Goal: Task Accomplishment & Management: Use online tool/utility

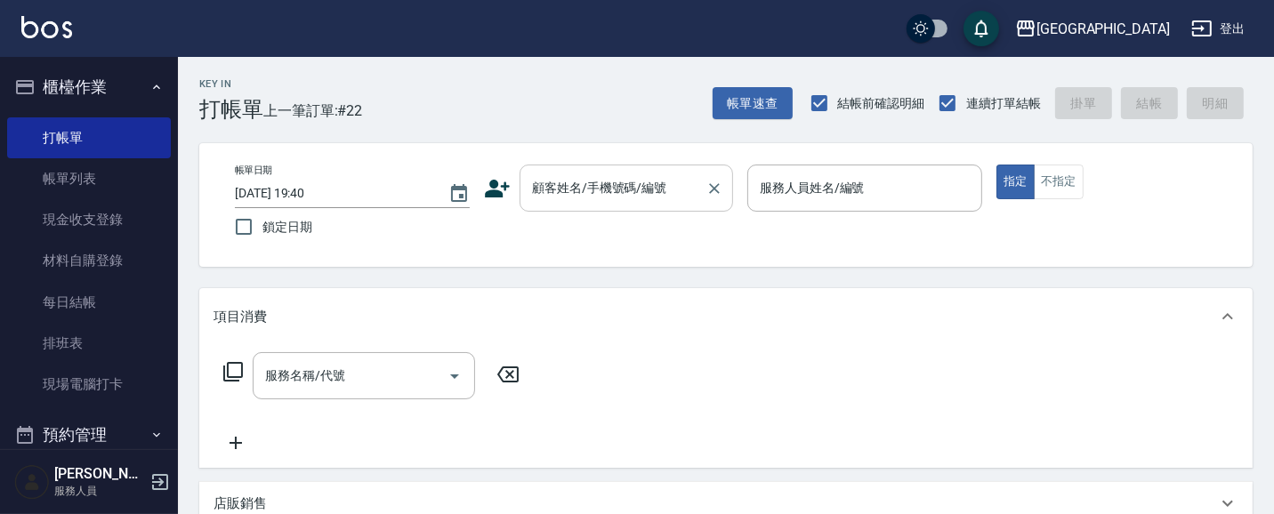
drag, startPoint x: 584, startPoint y: 201, endPoint x: 579, endPoint y: 191, distance: 11.1
click at [587, 200] on input "顧客姓名/手機號碼/編號" at bounding box center [612, 188] width 171 height 31
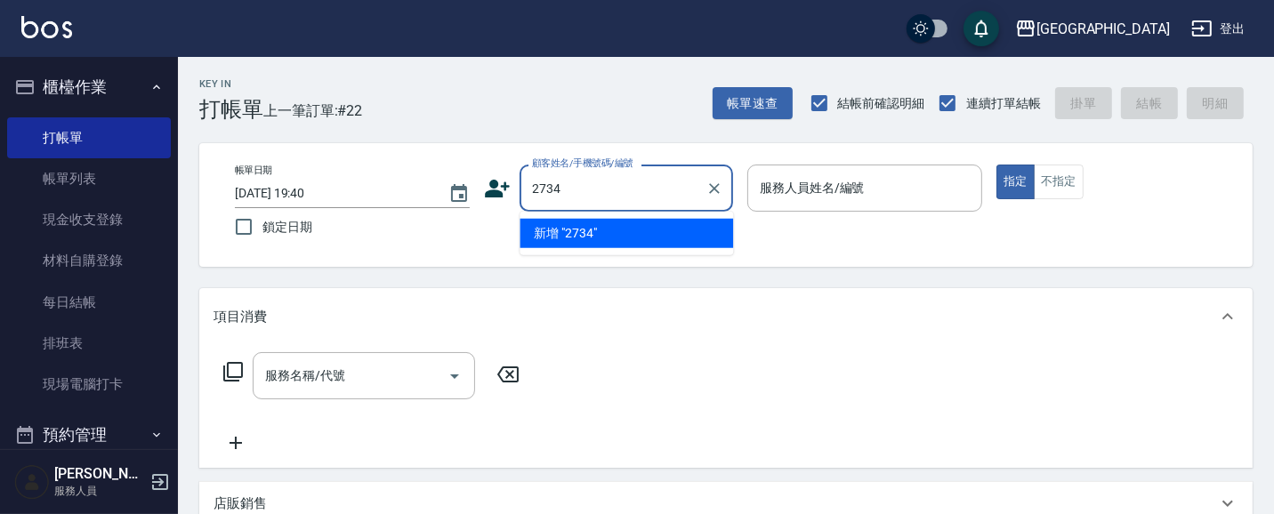
type input "2734"
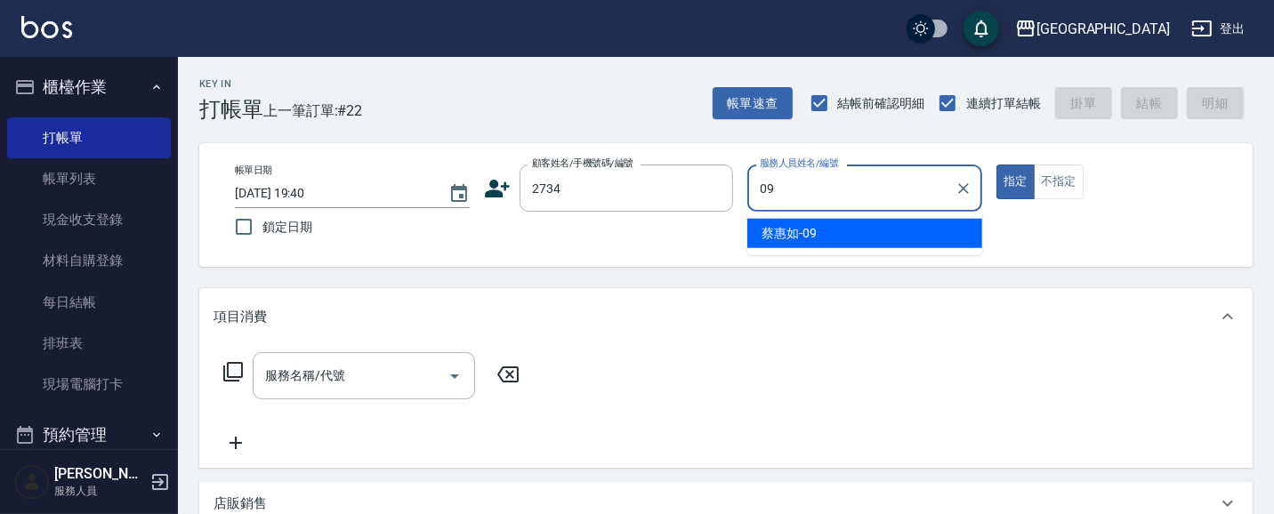
type input "09"
type button "true"
type input "[PERSON_NAME]-09"
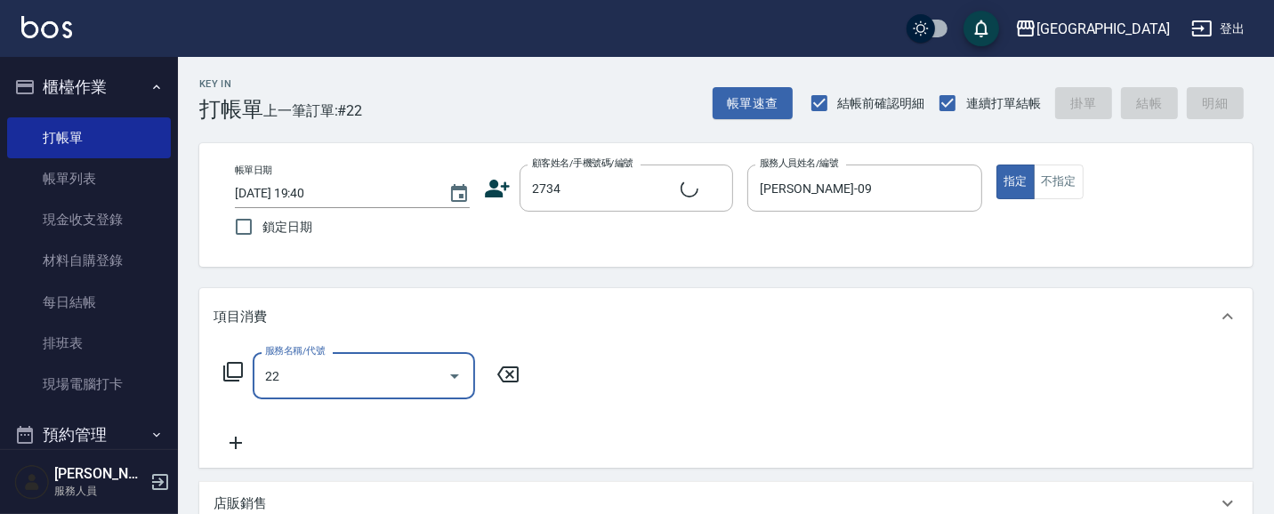
type input "222"
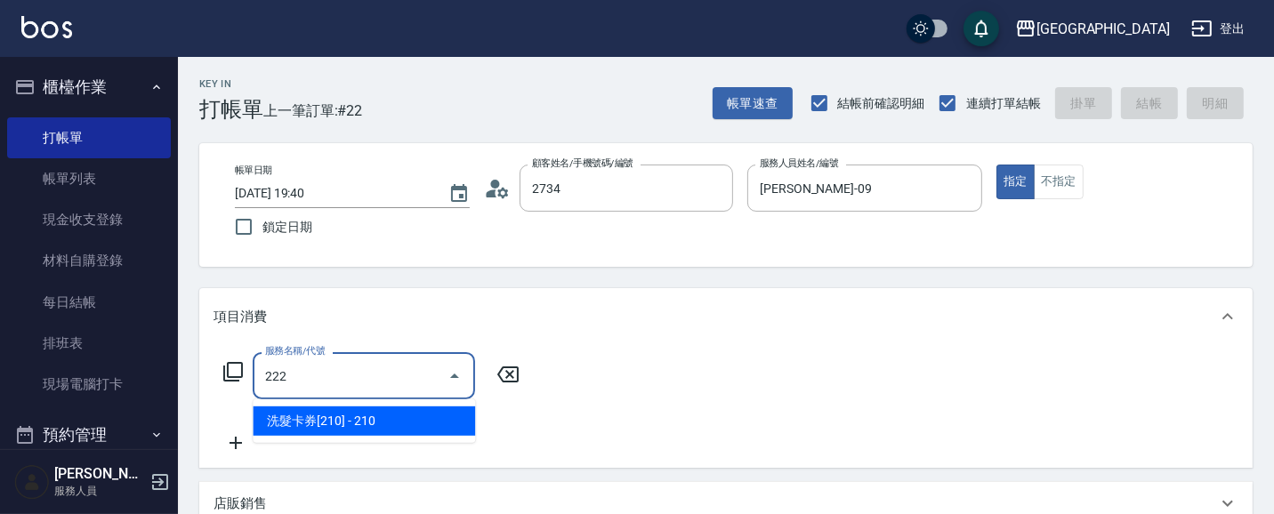
type input "[PERSON_NAME]/0958997566/2734"
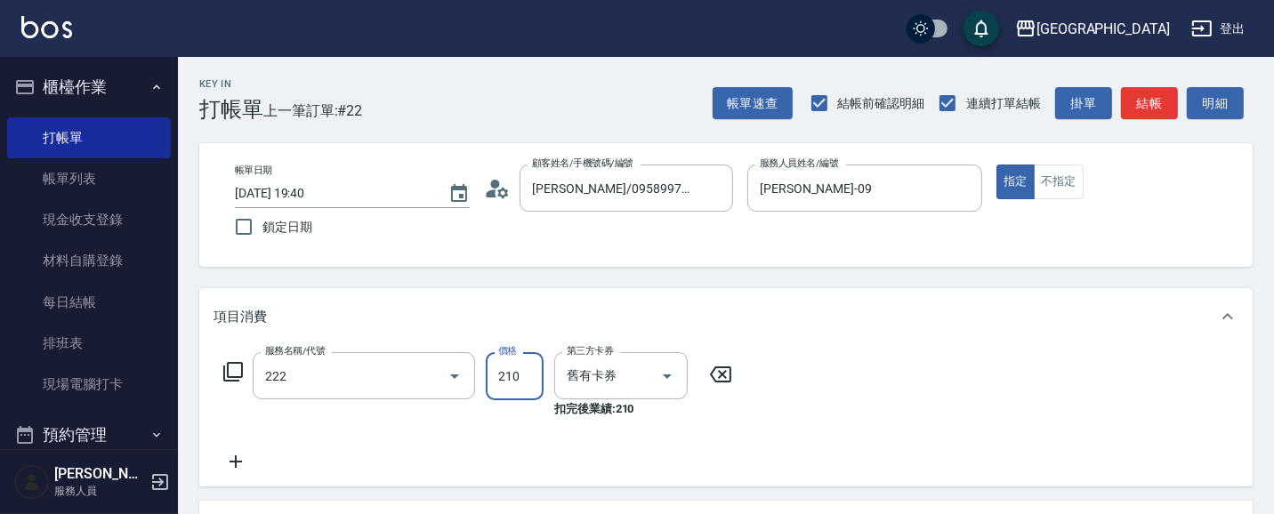
type input "洗髮卡券[210](222)"
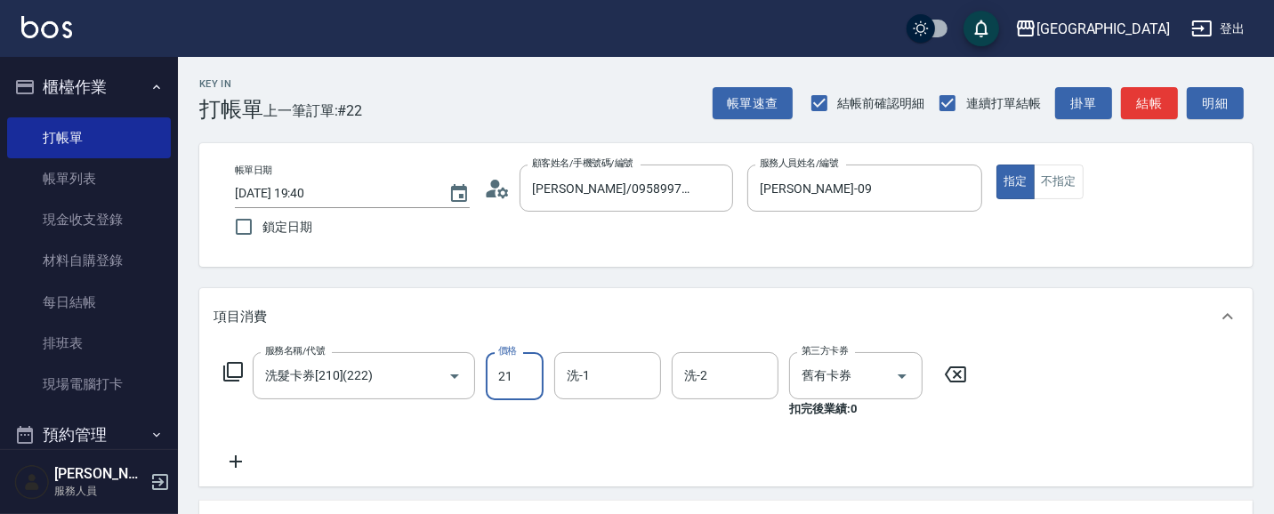
type input "210"
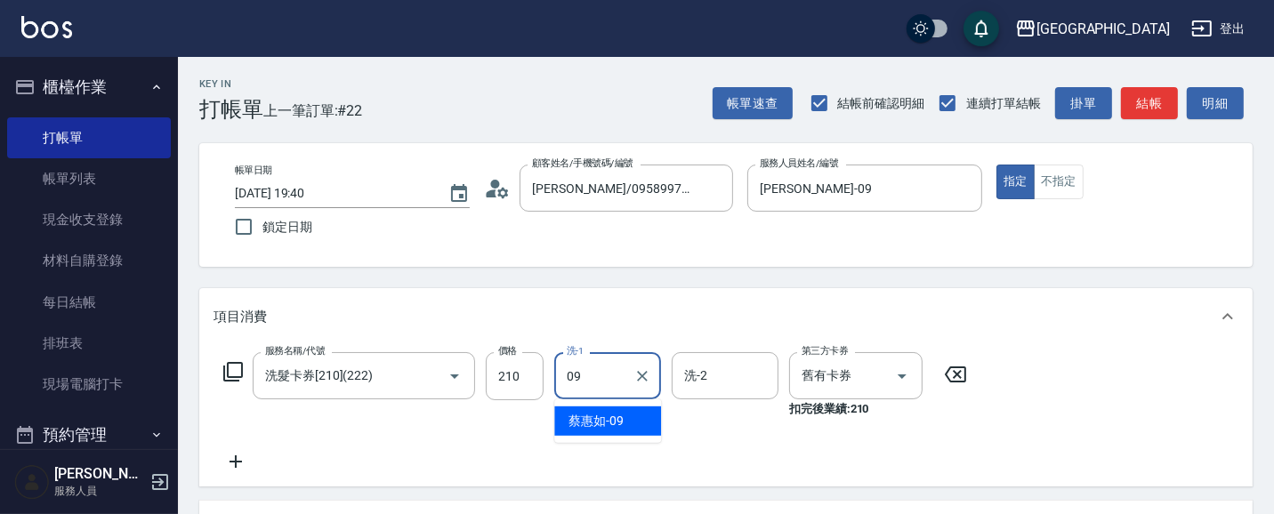
type input "[PERSON_NAME]-09"
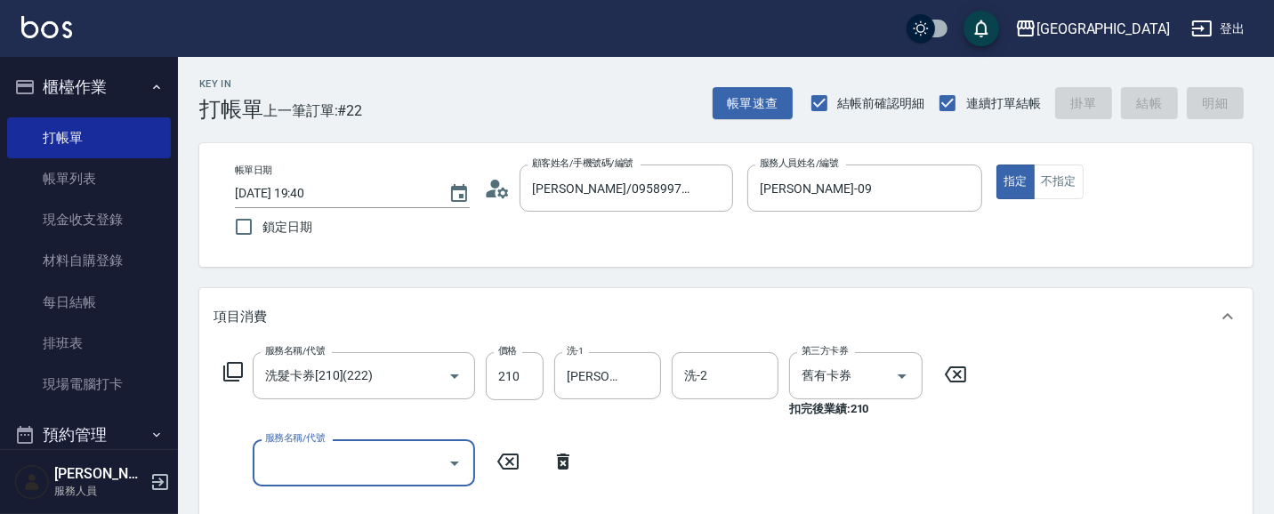
type input "[DATE] 20:24"
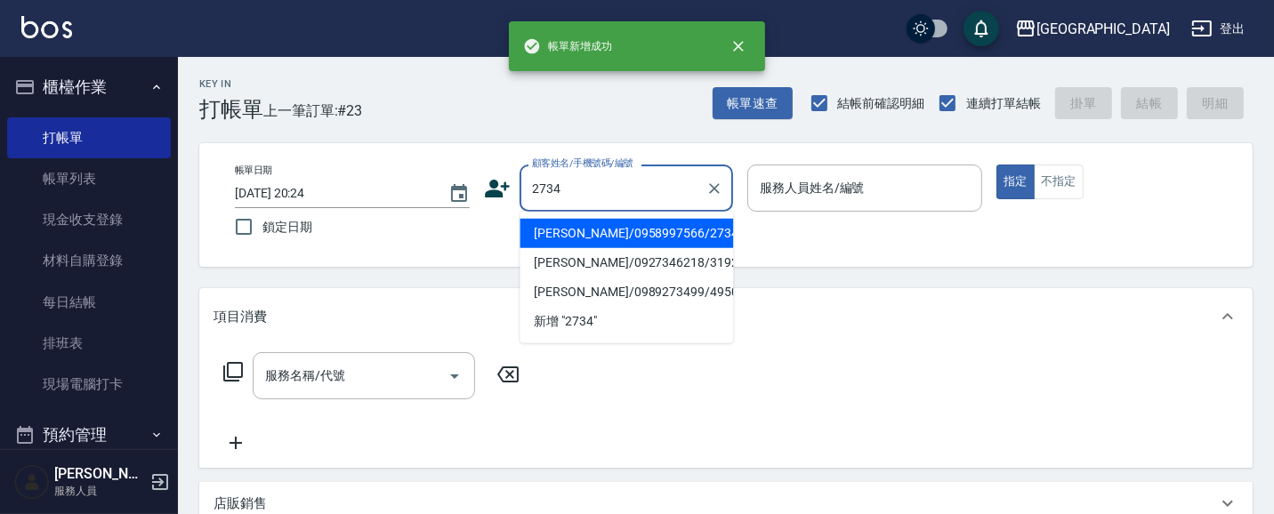
type input "2734"
type input "09"
type input "[PERSON_NAME]/0958997566/2734"
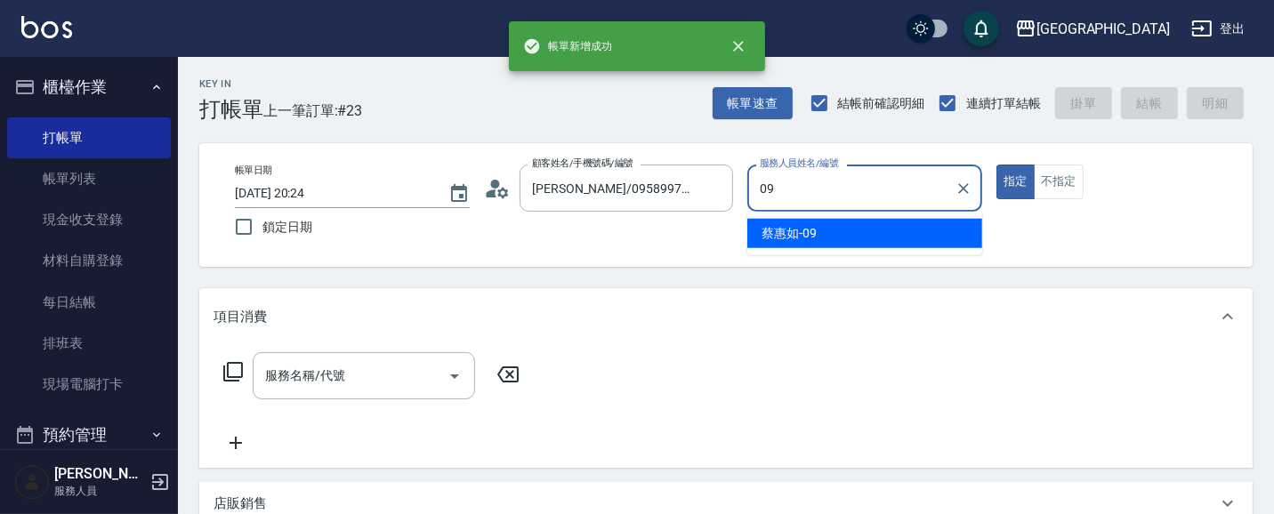
type input "[PERSON_NAME]-09"
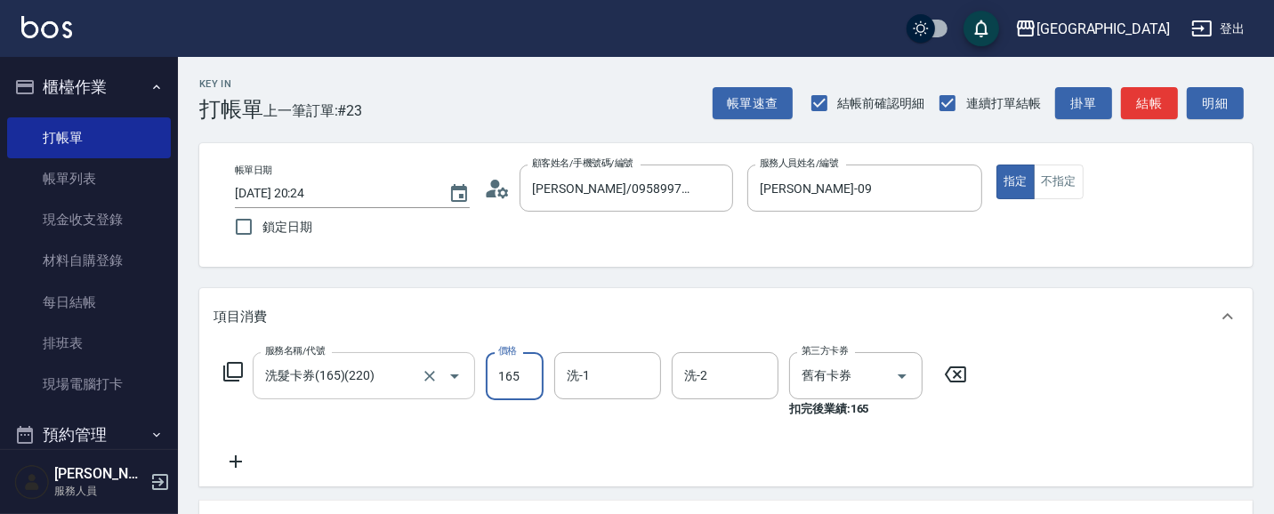
click at [407, 365] on input "洗髮卡券(165)(220)" at bounding box center [339, 375] width 157 height 31
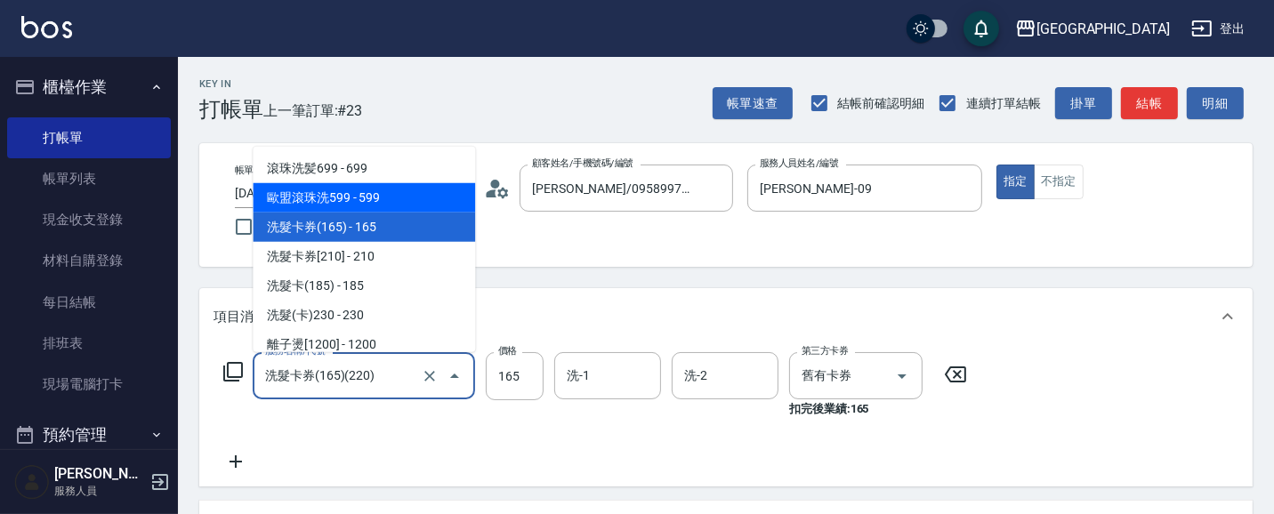
scroll to position [393, 0]
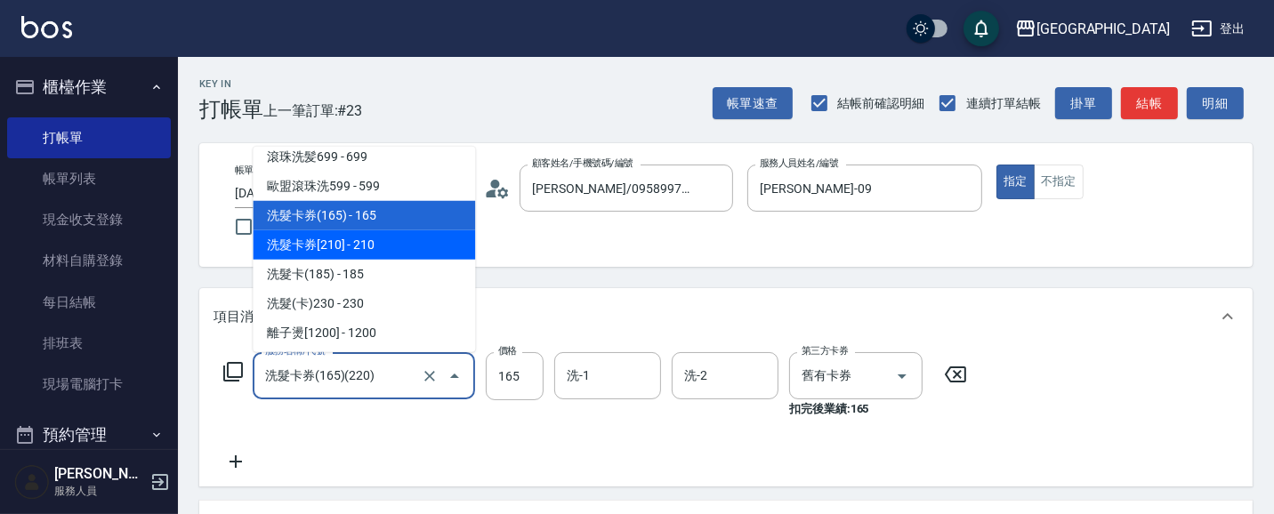
click at [387, 244] on span "洗髮卡券[210] - 210" at bounding box center [364, 244] width 222 height 29
type input "洗髮卡券[210](222)"
type input "210"
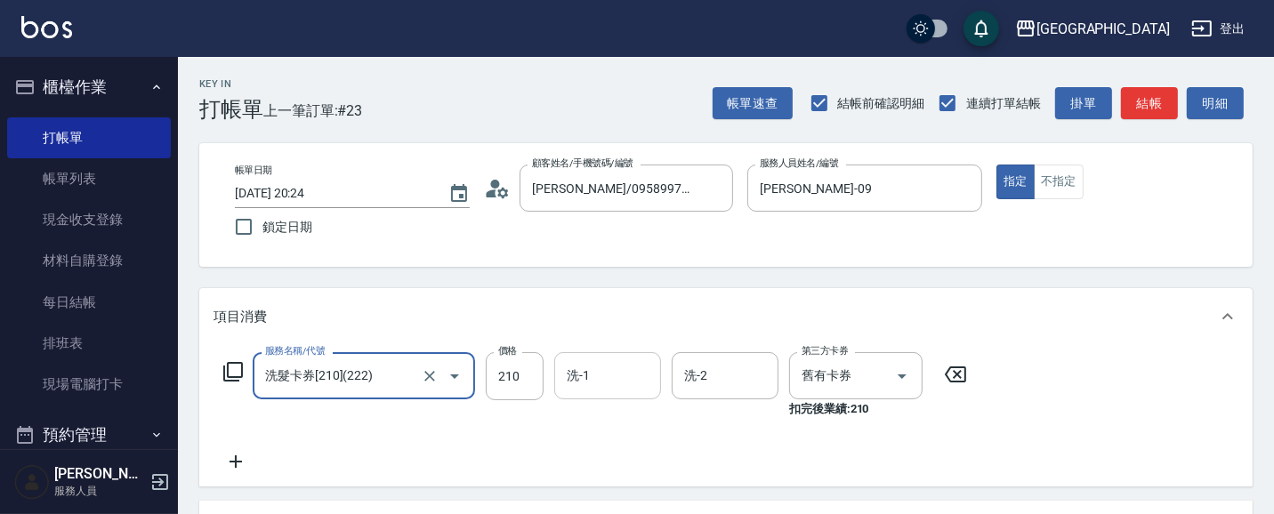
click at [608, 378] on input "洗-1" at bounding box center [607, 375] width 91 height 31
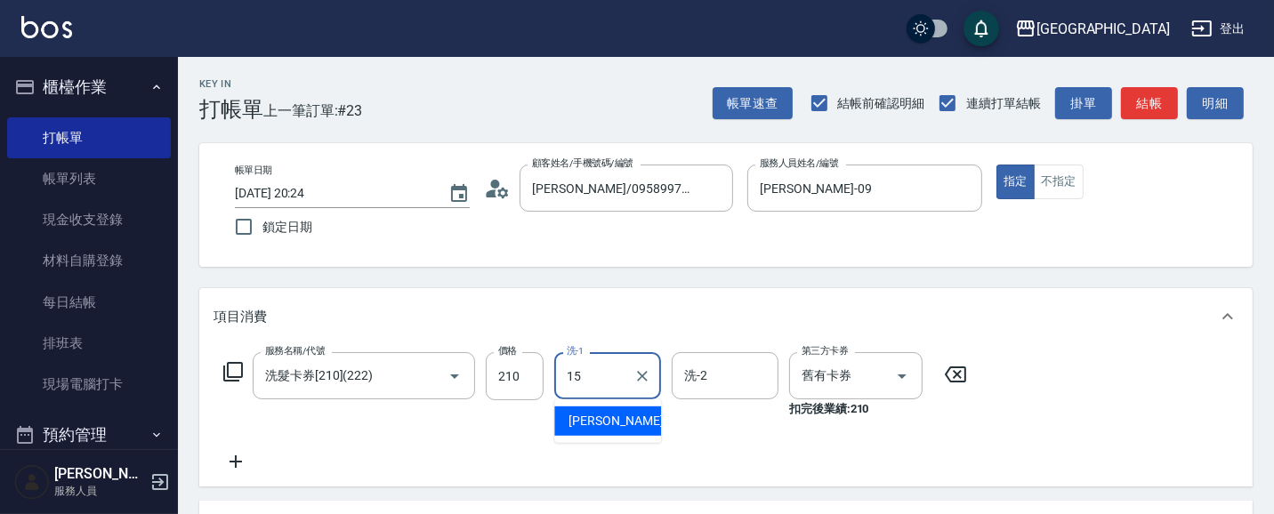
type input "[PERSON_NAME]-15"
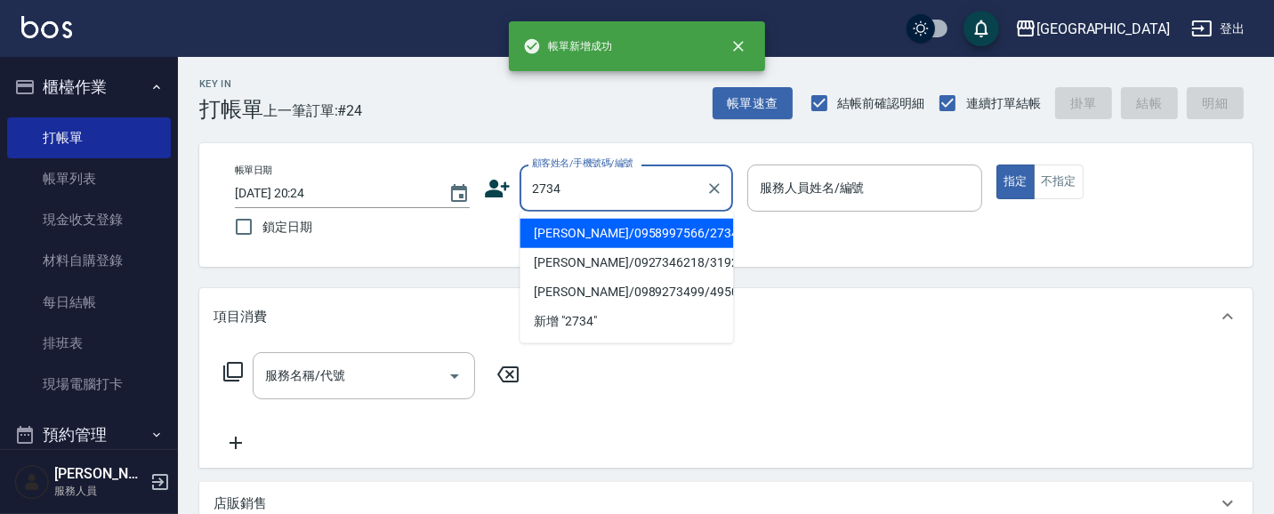
type input "2734"
type input "09"
type input "[PERSON_NAME]/0958997566/2734"
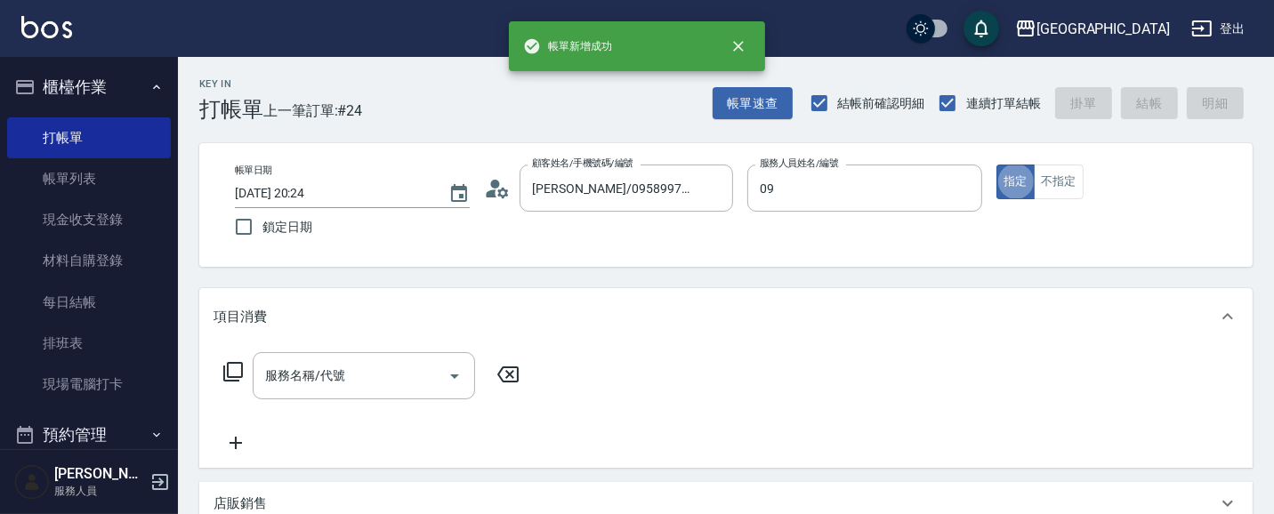
type input "[PERSON_NAME]-09"
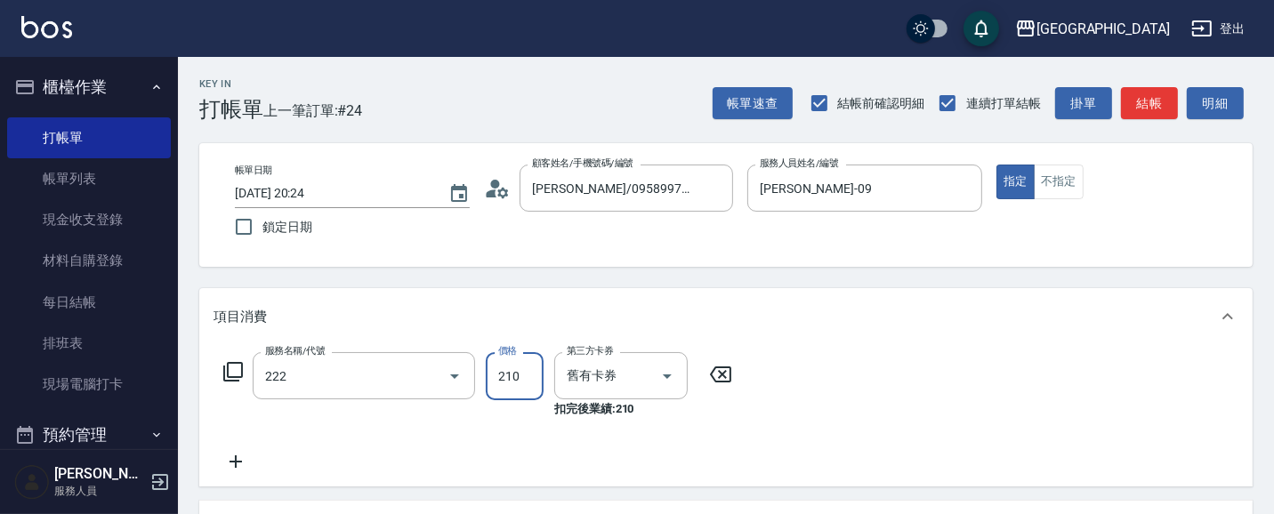
type input "洗髮卡券[210](222)"
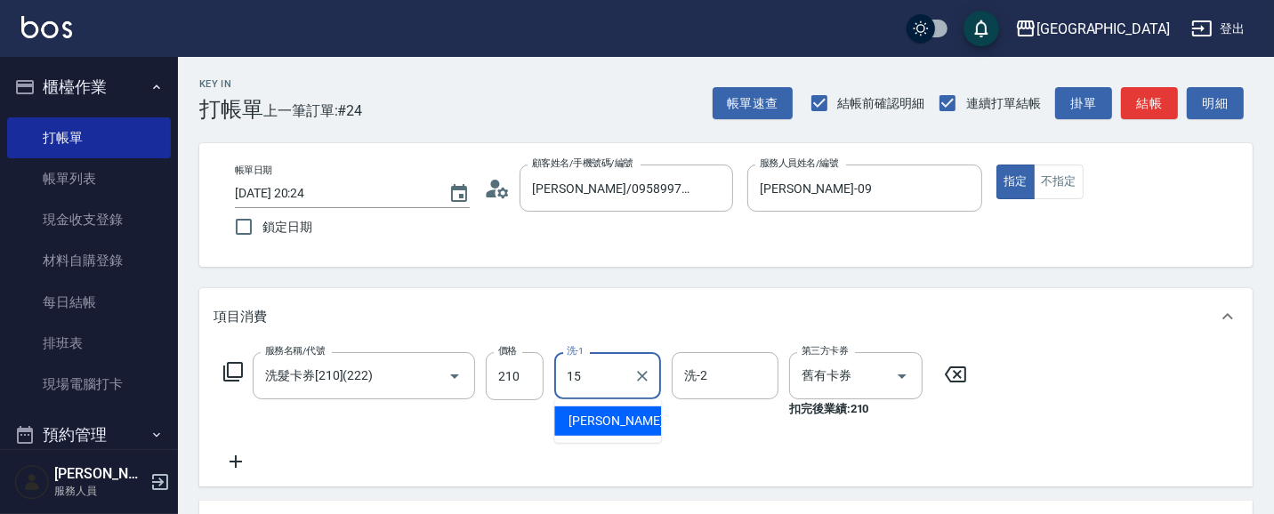
type input "[PERSON_NAME]-15"
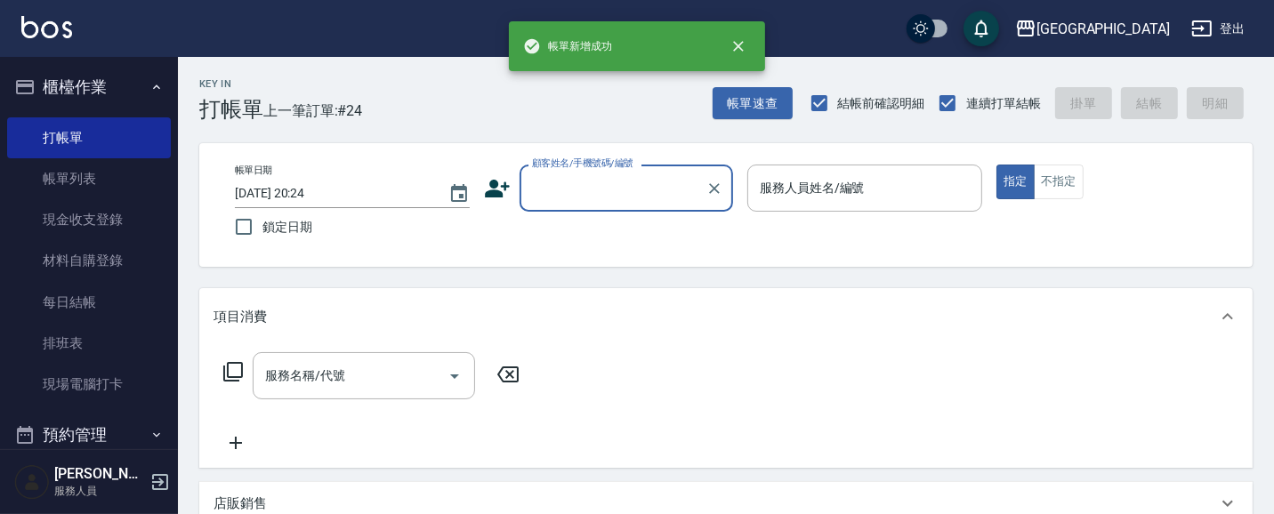
click at [100, 82] on button "櫃檯作業" at bounding box center [89, 87] width 164 height 46
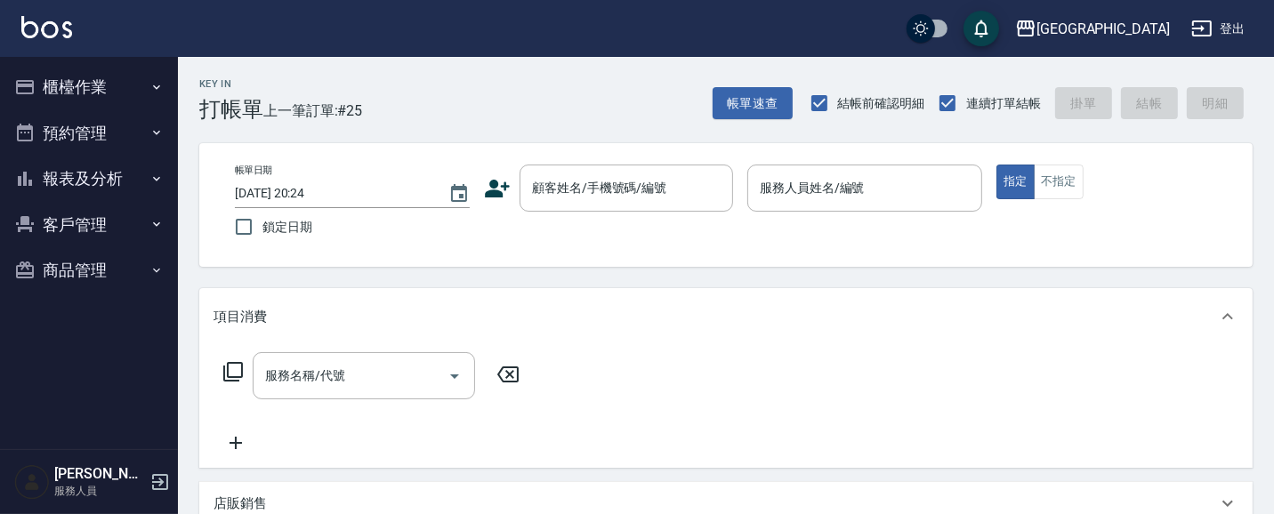
click at [83, 167] on button "報表及分析" at bounding box center [89, 179] width 164 height 46
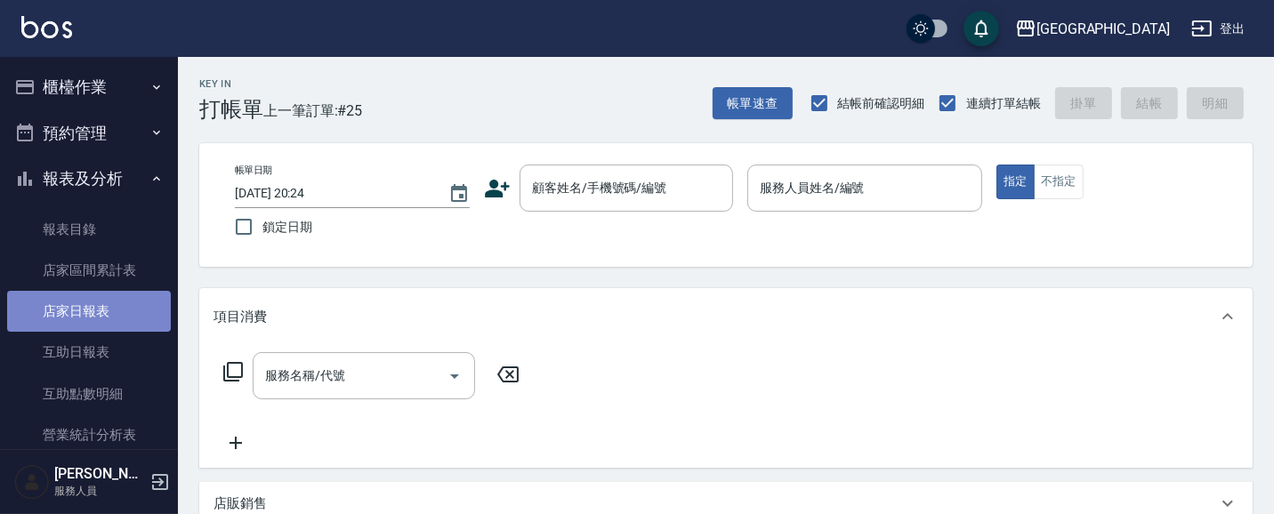
click at [91, 312] on link "店家日報表" at bounding box center [89, 311] width 164 height 41
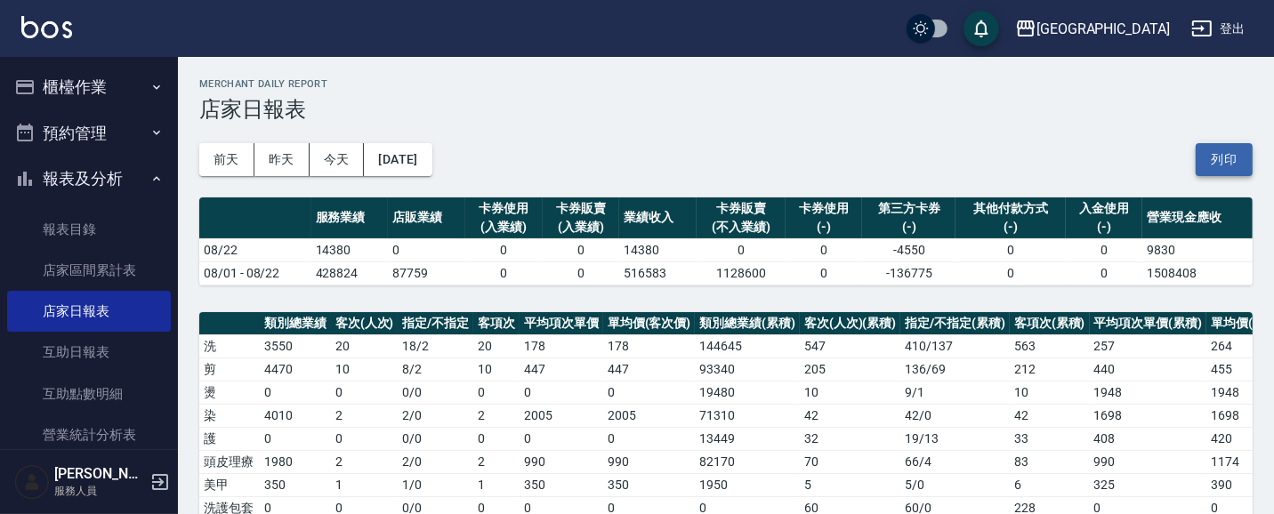
click at [1237, 156] on button "列印" at bounding box center [1223, 159] width 57 height 33
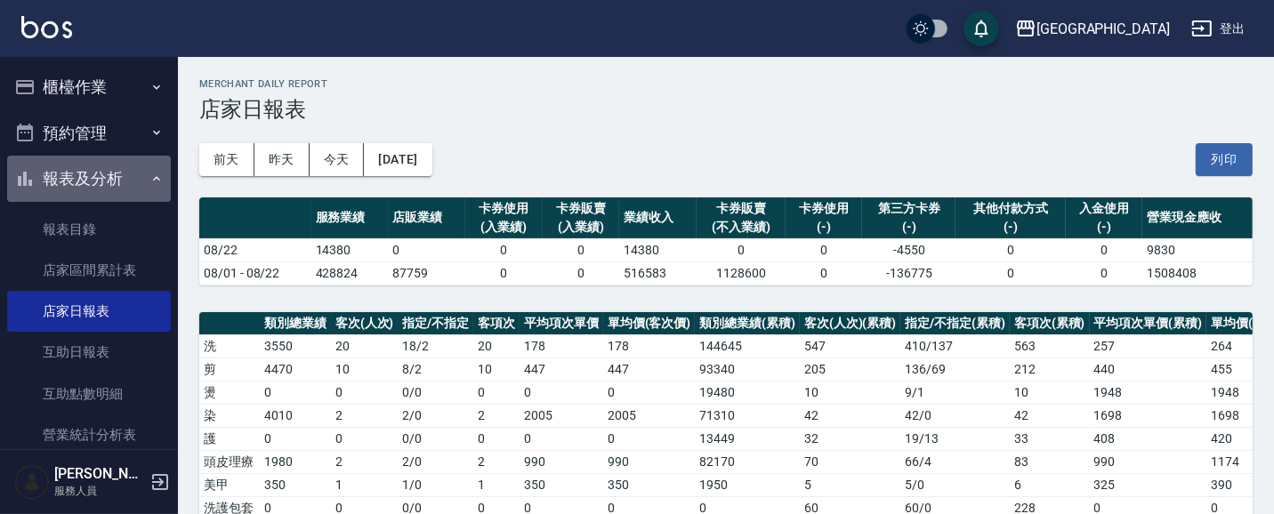
click at [99, 189] on button "報表及分析" at bounding box center [89, 179] width 164 height 46
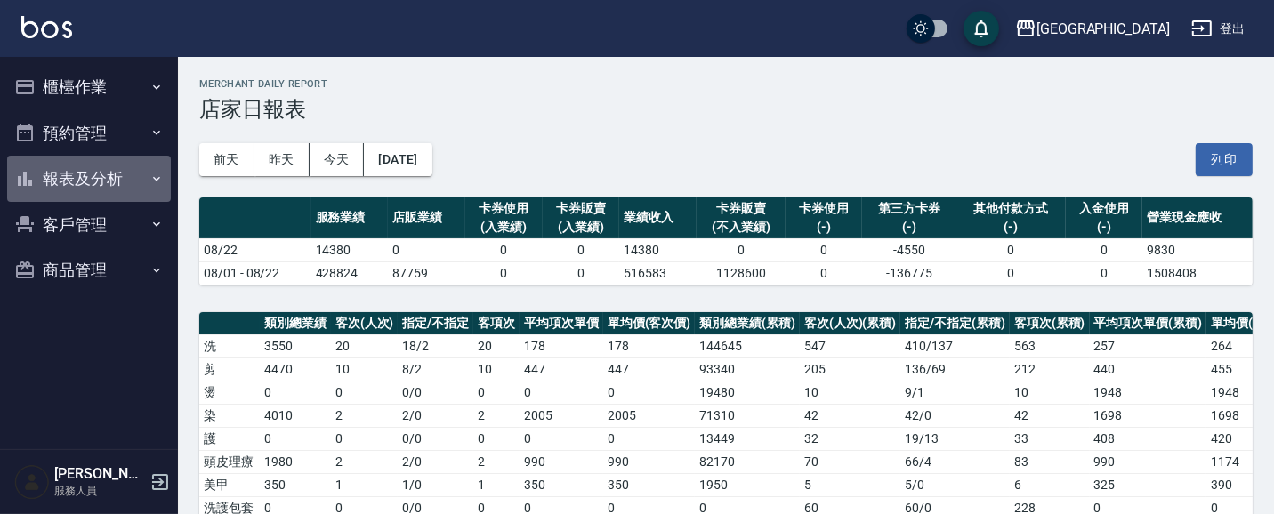
click at [96, 166] on button "報表及分析" at bounding box center [89, 179] width 164 height 46
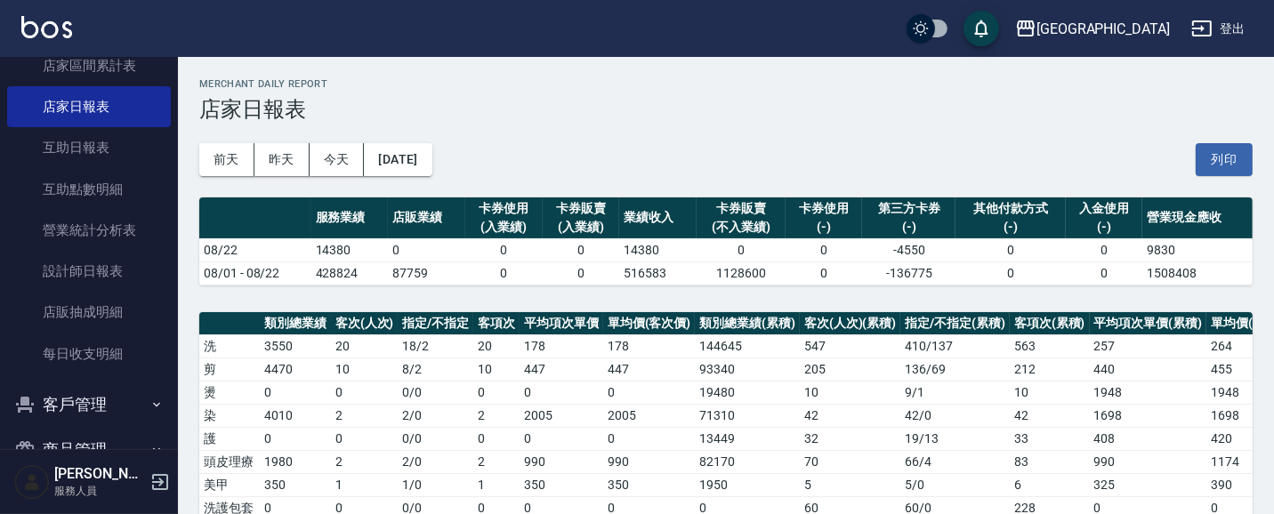
scroll to position [235, 0]
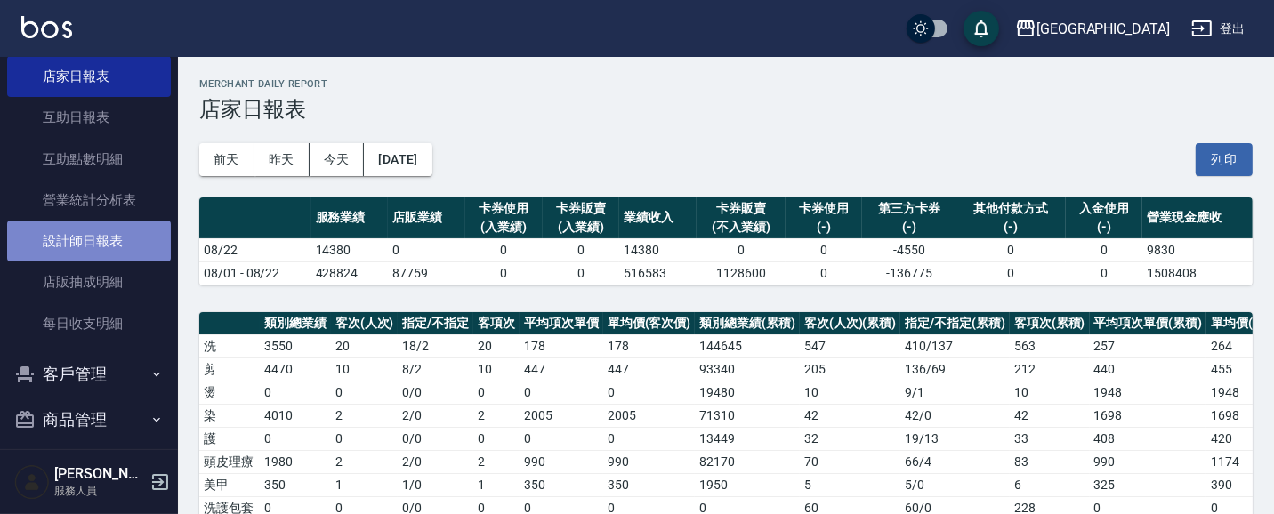
click at [109, 237] on link "設計師日報表" at bounding box center [89, 241] width 164 height 41
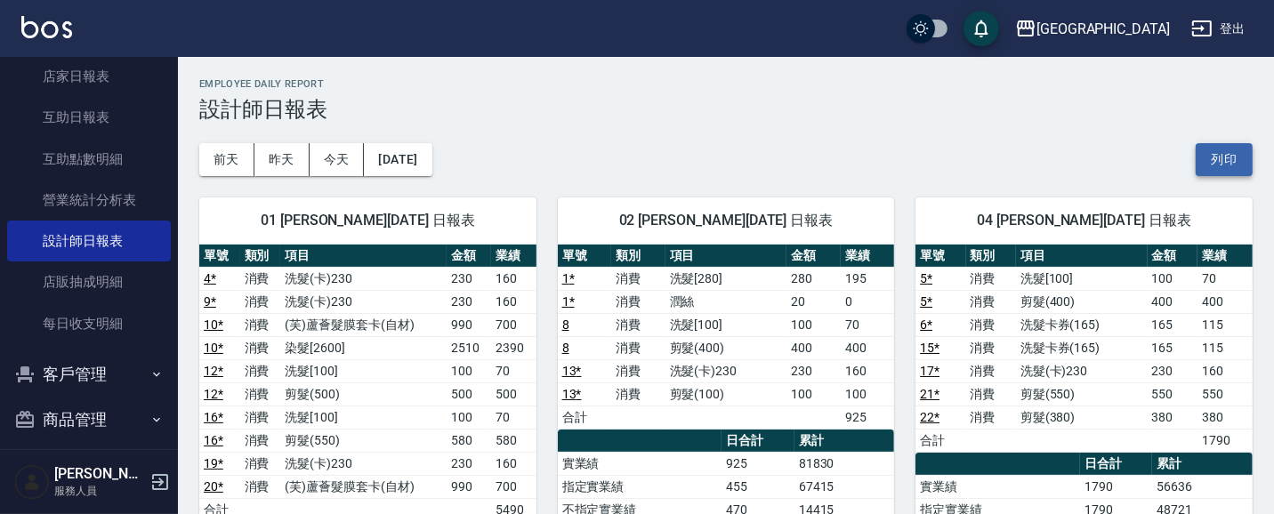
click at [1220, 157] on button "列印" at bounding box center [1223, 159] width 57 height 33
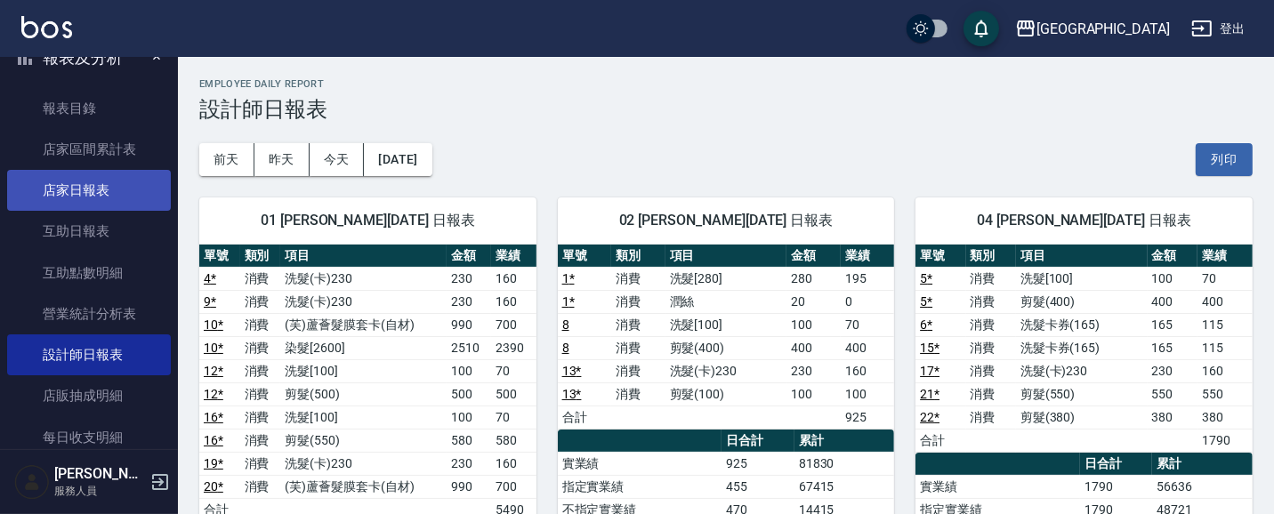
scroll to position [117, 0]
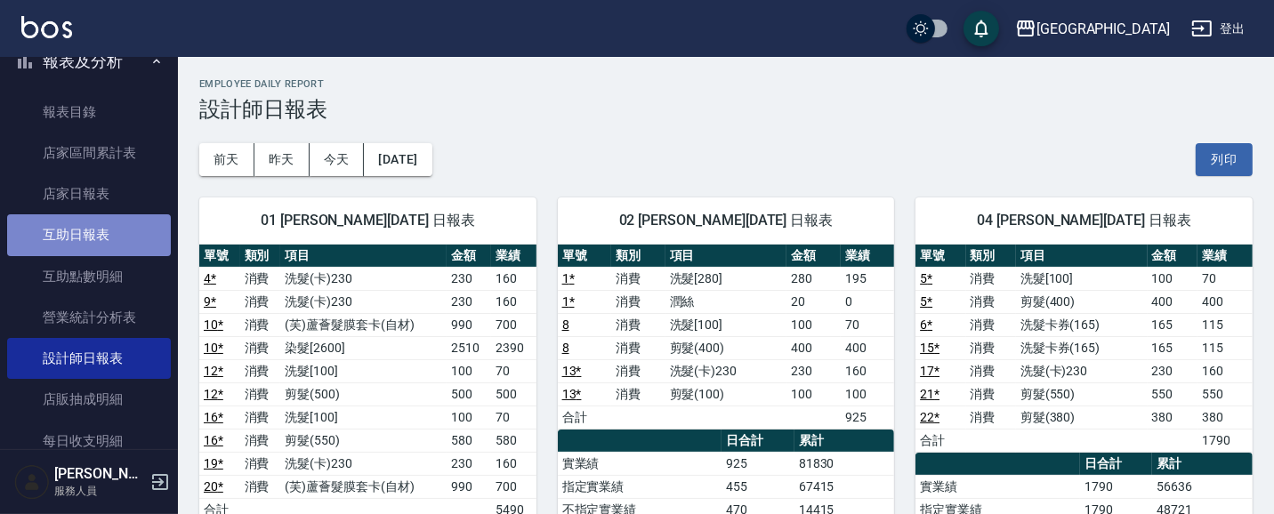
click at [105, 242] on link "互助日報表" at bounding box center [89, 234] width 164 height 41
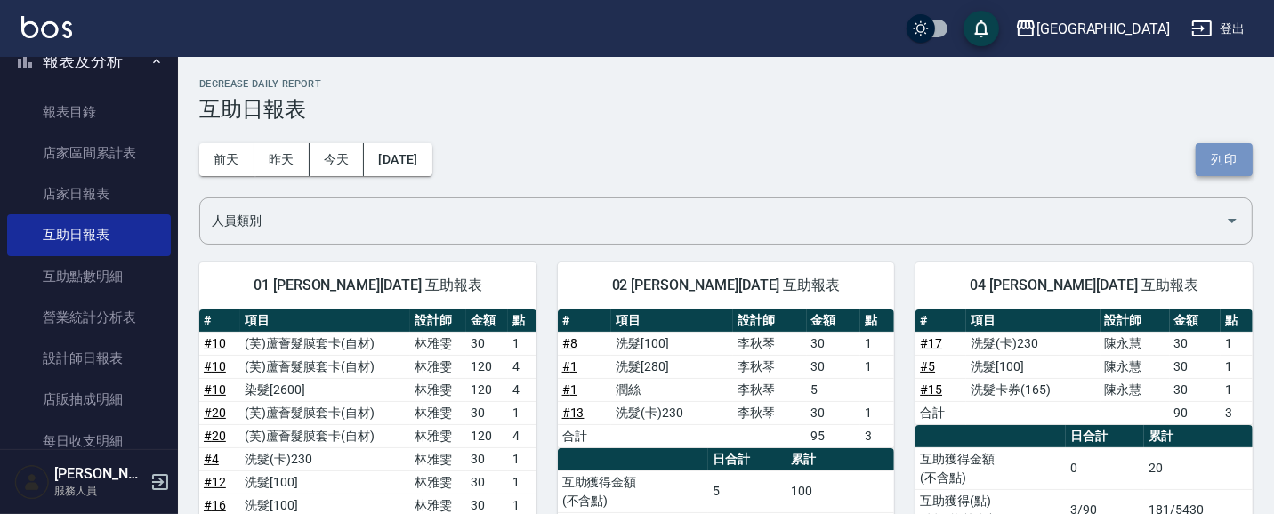
click at [1220, 162] on button "列印" at bounding box center [1223, 159] width 57 height 33
